Goal: Information Seeking & Learning: Find specific fact

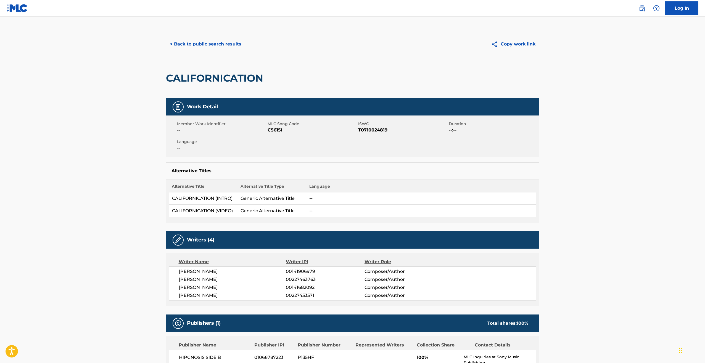
click at [178, 44] on button "< Back to public search results" at bounding box center [205, 44] width 79 height 14
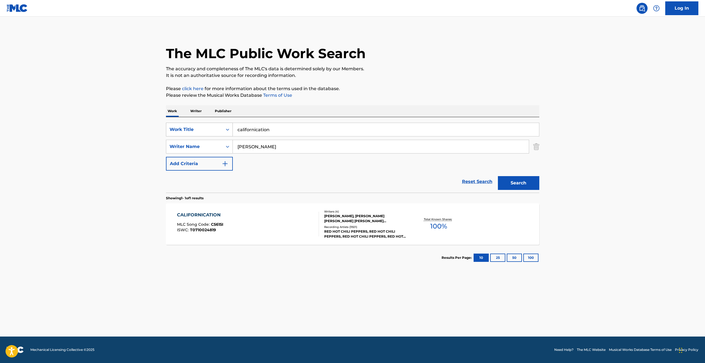
drag, startPoint x: 289, startPoint y: 131, endPoint x: 224, endPoint y: 131, distance: 64.9
click at [224, 131] on div "SearchWithCriteriac66a9bf3-680f-4920-9d32-e3ff2c3236e0 Work Title californicati…" at bounding box center [352, 130] width 373 height 14
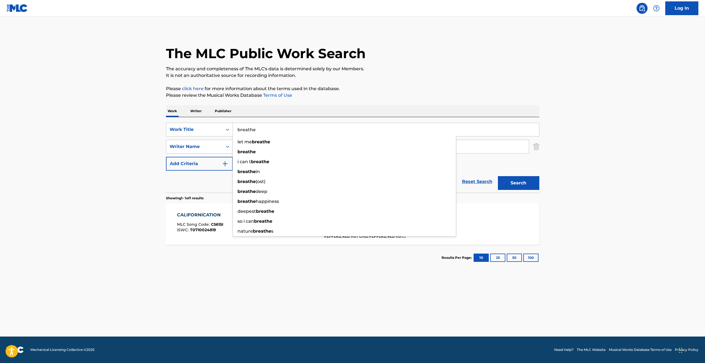
type input "breathe"
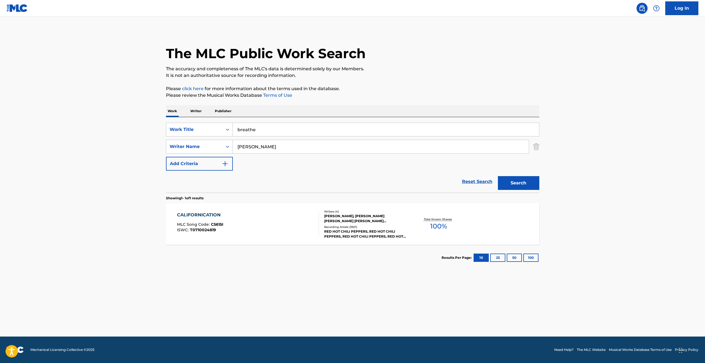
click at [126, 136] on main "The MLC Public Work Search The accuracy and completeness of The MLC's data is d…" at bounding box center [352, 177] width 705 height 320
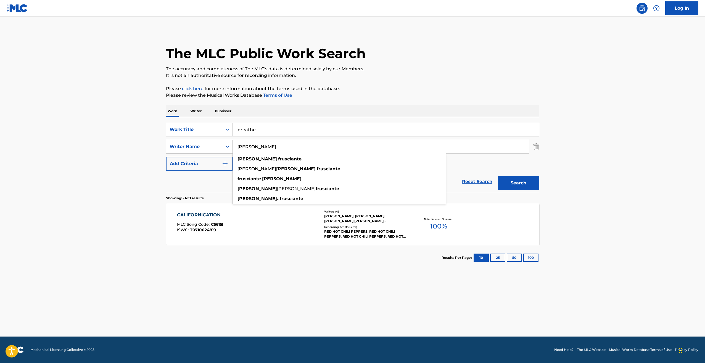
drag, startPoint x: 287, startPoint y: 144, endPoint x: 214, endPoint y: 144, distance: 72.3
click at [214, 144] on div "SearchWithCriteria5ed5fe54-53ae-4a78-8676-eb4e000f887b Writer Name [PERSON_NAME…" at bounding box center [352, 147] width 373 height 14
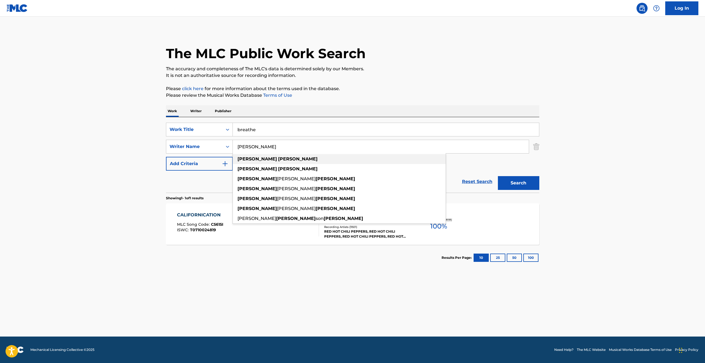
type input "[PERSON_NAME]"
drag, startPoint x: 251, startPoint y: 158, endPoint x: 254, endPoint y: 158, distance: 3.3
click at [277, 158] on span "Search Form" at bounding box center [277, 158] width 1 height 5
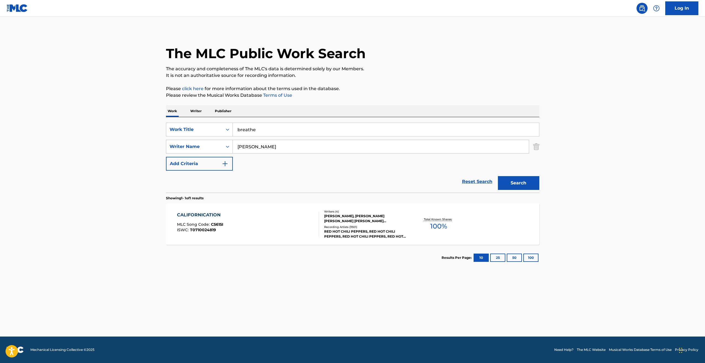
click at [521, 181] on button "Search" at bounding box center [518, 183] width 41 height 14
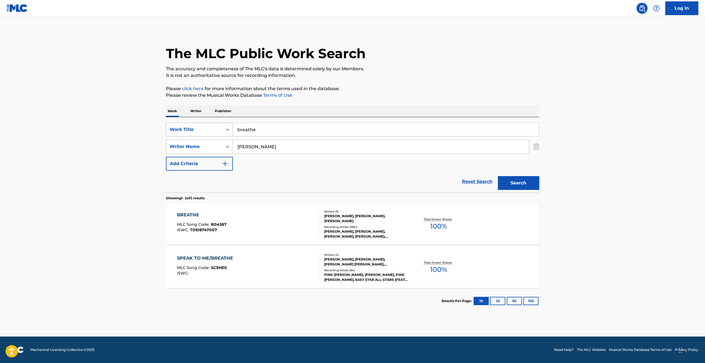
drag, startPoint x: 277, startPoint y: 130, endPoint x: 225, endPoint y: 125, distance: 51.9
click at [224, 126] on div "SearchWithCriteriac66a9bf3-680f-4920-9d32-e3ff2c3236e0 Work Title breathe" at bounding box center [352, 130] width 373 height 14
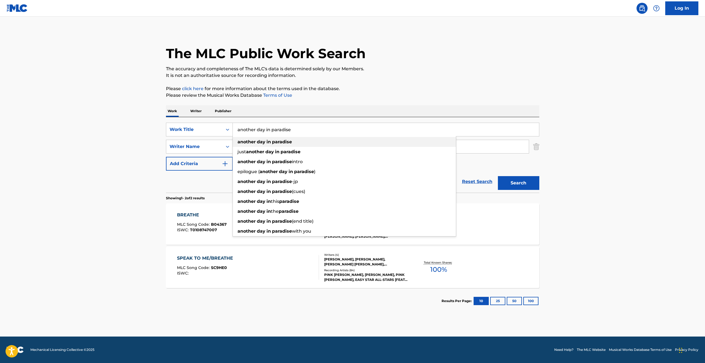
type input "another day in paradise"
click at [277, 141] on strong "paradise" at bounding box center [282, 141] width 20 height 5
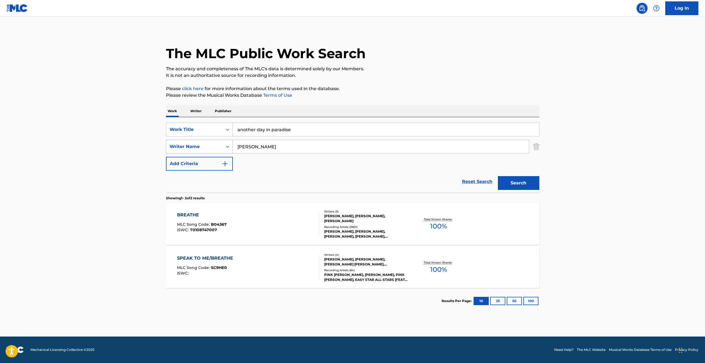
drag, startPoint x: 279, startPoint y: 145, endPoint x: 214, endPoint y: 148, distance: 64.9
click at [214, 148] on div "SearchWithCriteria5ed5fe54-53ae-4a78-8676-eb4e000f887b Writer Name [PERSON_NAME]" at bounding box center [352, 147] width 373 height 14
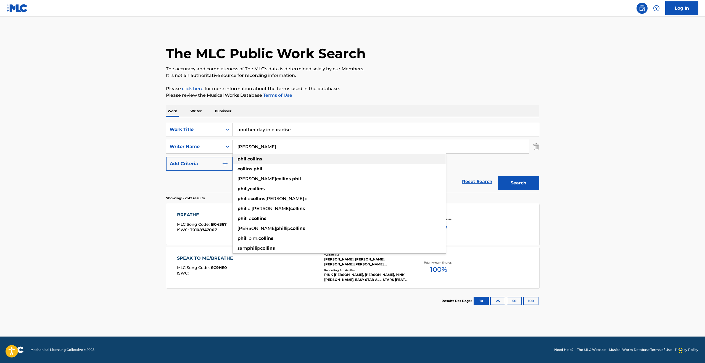
type input "[PERSON_NAME]"
drag, startPoint x: 251, startPoint y: 160, endPoint x: 353, endPoint y: 160, distance: 102.4
click at [252, 161] on strong "collins" at bounding box center [254, 158] width 15 height 5
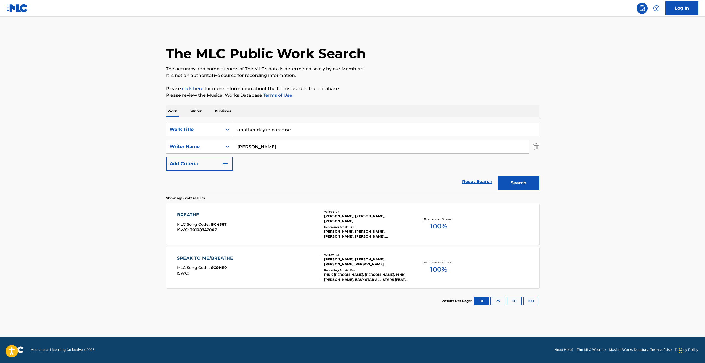
click at [525, 182] on button "Search" at bounding box center [518, 183] width 41 height 14
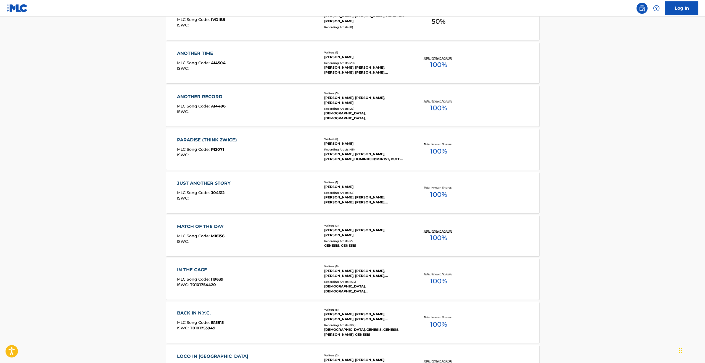
scroll to position [329, 0]
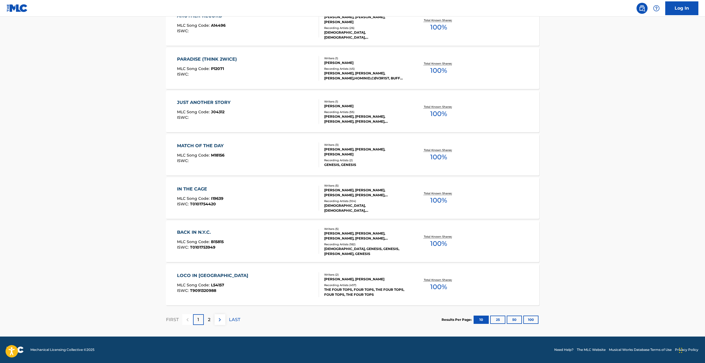
click at [209, 320] on p "2" at bounding box center [209, 320] width 2 height 7
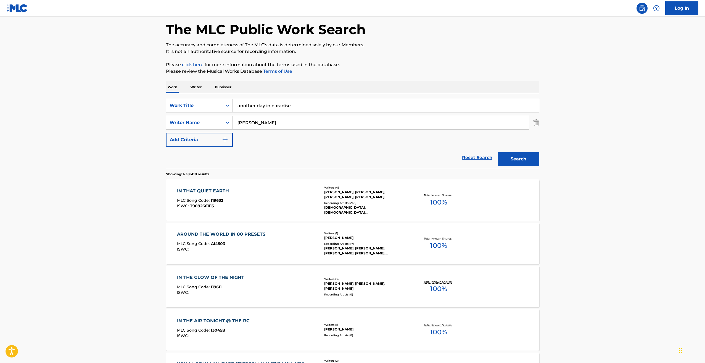
scroll to position [0, 0]
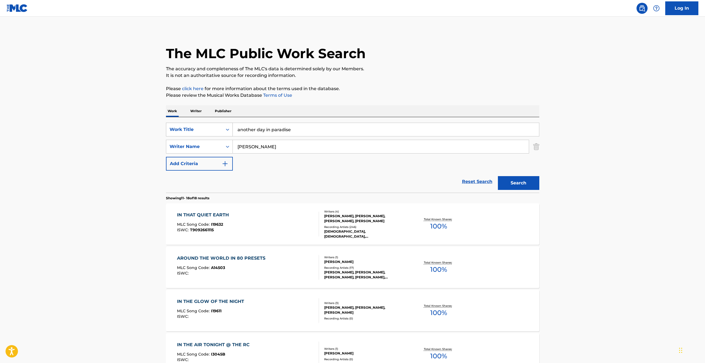
drag, startPoint x: 304, startPoint y: 130, endPoint x: 223, endPoint y: 128, distance: 80.9
click at [223, 128] on div "SearchWithCriteriac66a9bf3-680f-4920-9d32-e3ff2c3236e0 Work Title another day i…" at bounding box center [352, 130] width 373 height 14
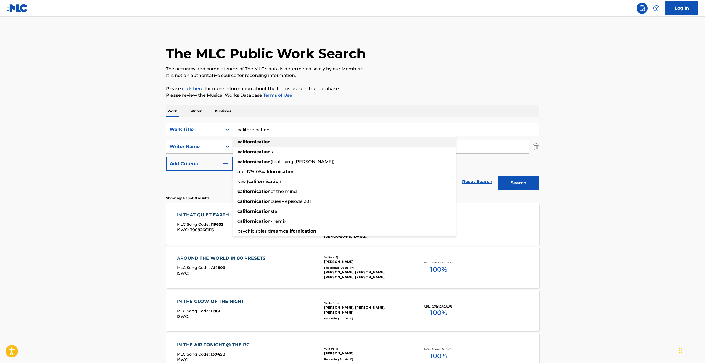
type input "californication"
click at [246, 141] on strong "californication" at bounding box center [253, 141] width 33 height 5
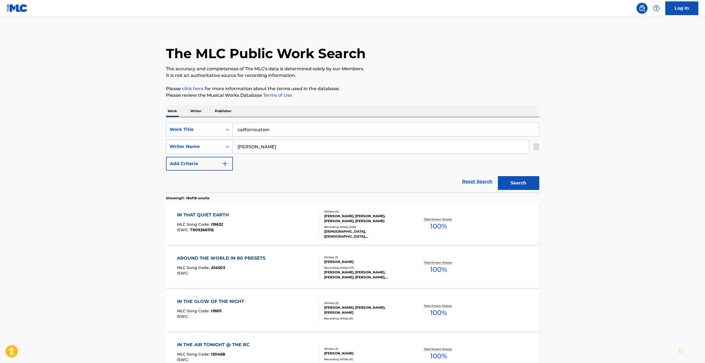
drag, startPoint x: 282, startPoint y: 148, endPoint x: 226, endPoint y: 145, distance: 55.3
click at [227, 145] on div "SearchWithCriteria5ed5fe54-53ae-4a78-8676-eb4e000f887b Writer Name [PERSON_NAME]" at bounding box center [352, 147] width 373 height 14
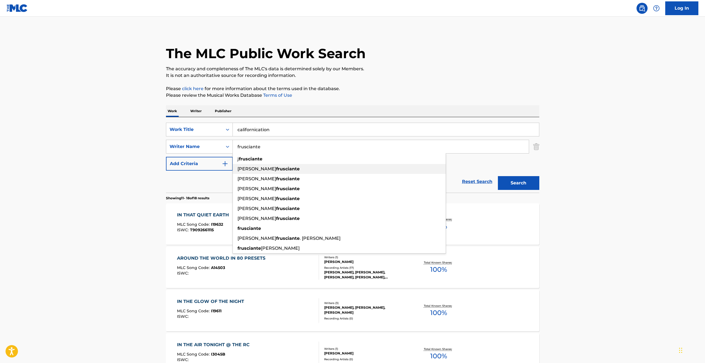
drag, startPoint x: 257, startPoint y: 170, endPoint x: 307, endPoint y: 170, distance: 50.2
click at [258, 170] on span "[PERSON_NAME]" at bounding box center [256, 168] width 39 height 5
type input "[PERSON_NAME] [PERSON_NAME]"
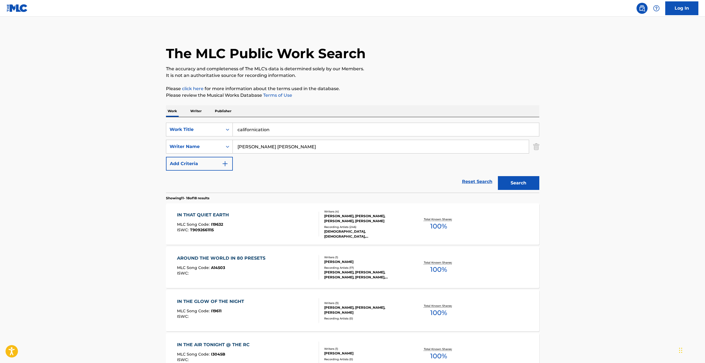
click at [528, 184] on button "Search" at bounding box center [518, 183] width 41 height 14
